Goal: Navigation & Orientation: Understand site structure

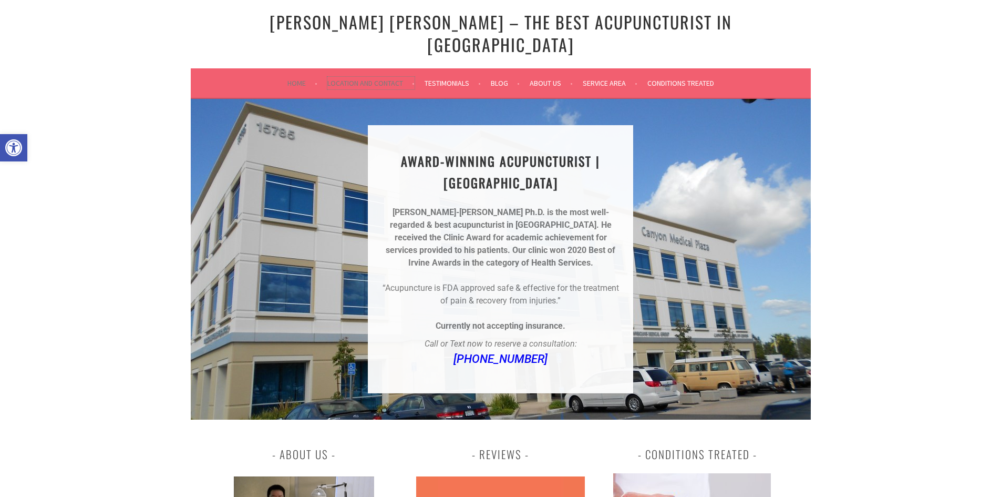
click at [372, 77] on link "Location and Contact" at bounding box center [370, 83] width 87 height 13
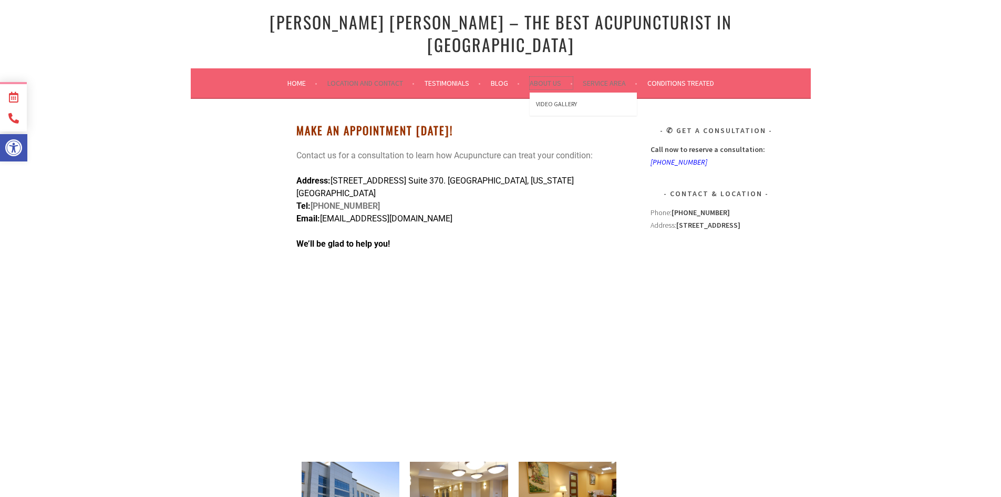
click at [546, 77] on link "About Us" at bounding box center [551, 83] width 43 height 13
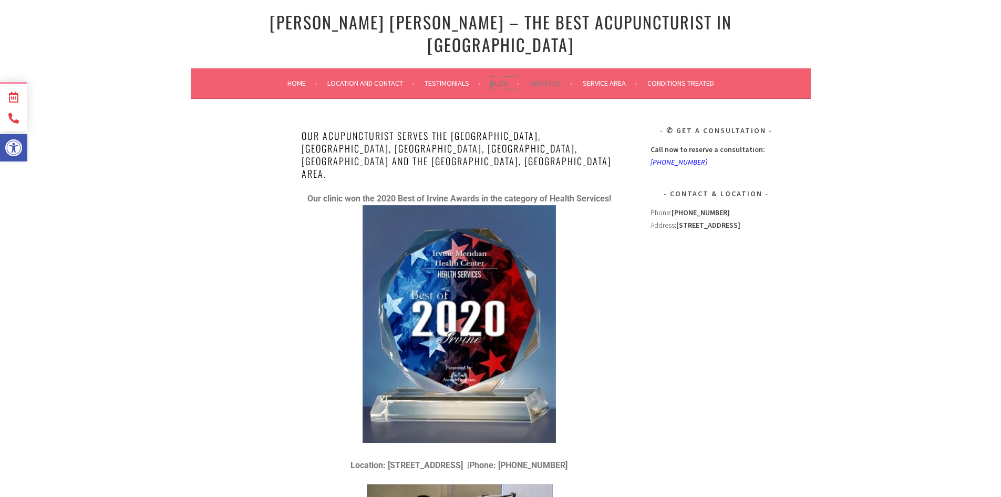
click at [499, 77] on link "Blog" at bounding box center [505, 83] width 29 height 13
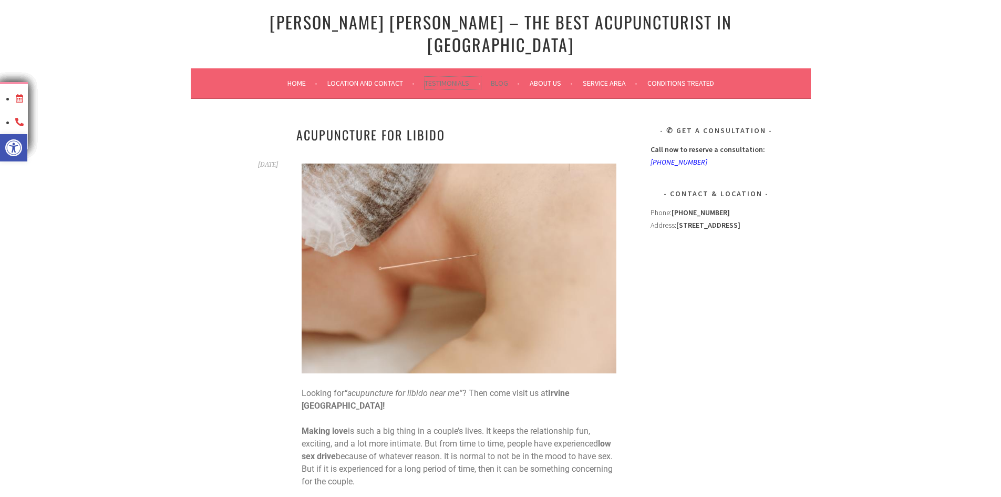
click at [436, 77] on link "Testimonials" at bounding box center [453, 83] width 56 height 13
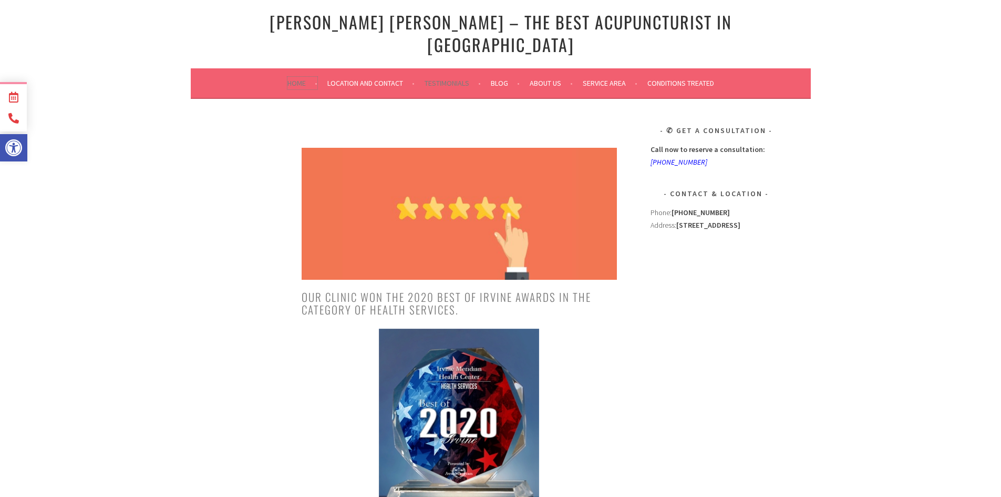
click at [294, 77] on link "Home" at bounding box center [302, 83] width 30 height 13
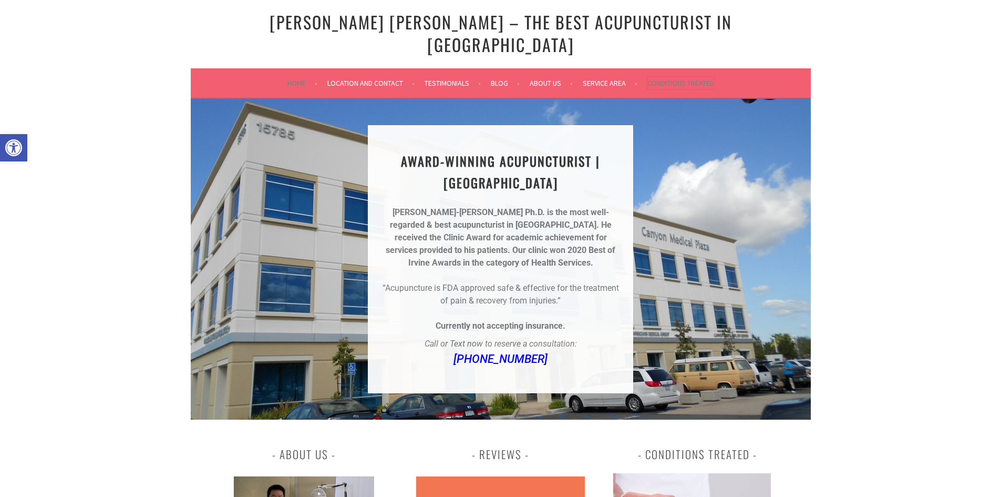
click at [671, 77] on link "Conditions Treated" at bounding box center [680, 83] width 67 height 13
